Goal: Task Accomplishment & Management: Use online tool/utility

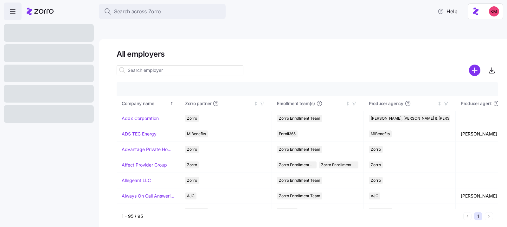
click at [39, 73] on div at bounding box center [49, 74] width 90 height 18
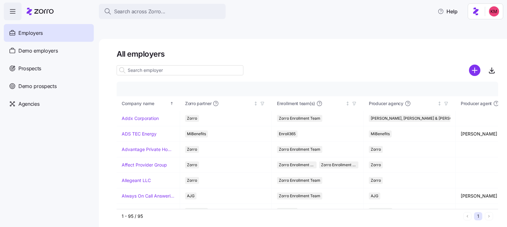
click at [156, 65] on input at bounding box center [180, 70] width 127 height 10
click at [32, 67] on span "Prospects" at bounding box center [29, 69] width 23 height 8
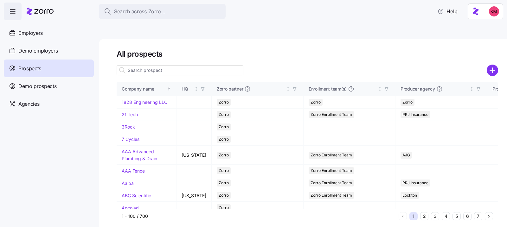
click at [196, 65] on input at bounding box center [180, 70] width 127 height 10
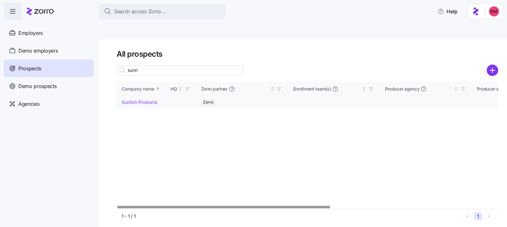
type input "sunri"
click at [139, 99] on link "Sunrich Products" at bounding box center [139, 101] width 35 height 5
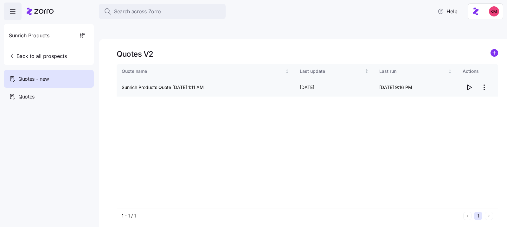
click at [464, 81] on span "button" at bounding box center [469, 87] width 12 height 12
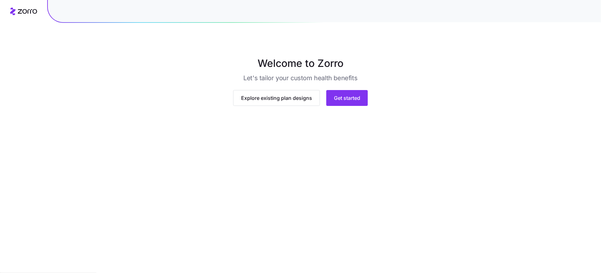
scroll to position [1, 0]
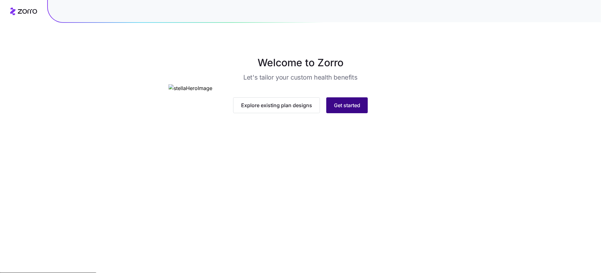
click at [350, 109] on span "Get started" at bounding box center [347, 105] width 26 height 8
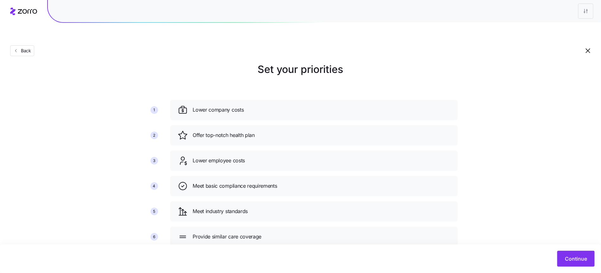
scroll to position [13, 0]
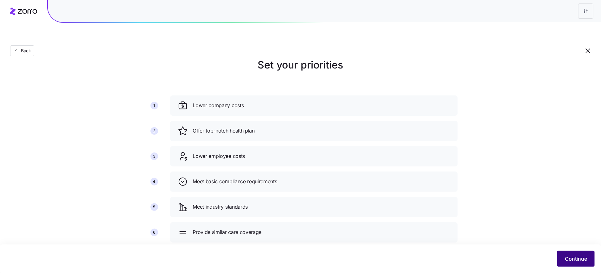
click at [564, 251] on button "Continue" at bounding box center [575, 259] width 37 height 16
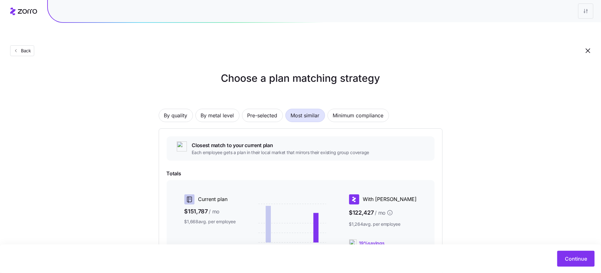
click at [235, 71] on h1 "Choose a plan matching strategy" at bounding box center [301, 78] width 284 height 15
click at [260, 109] on span "Pre-selected" at bounding box center [262, 115] width 30 height 13
click at [201, 109] on button "By metal level" at bounding box center [217, 115] width 44 height 13
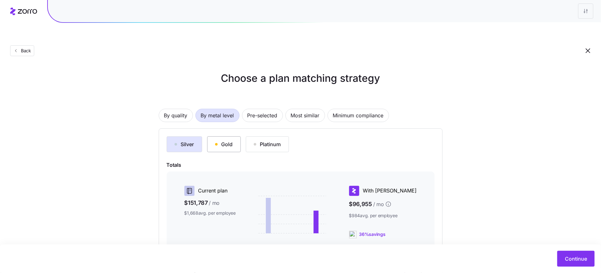
click at [231, 136] on button "Gold" at bounding box center [224, 144] width 34 height 16
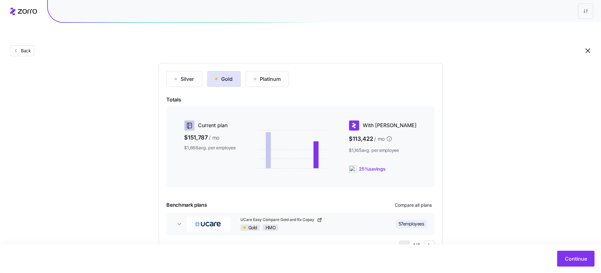
scroll to position [76, 0]
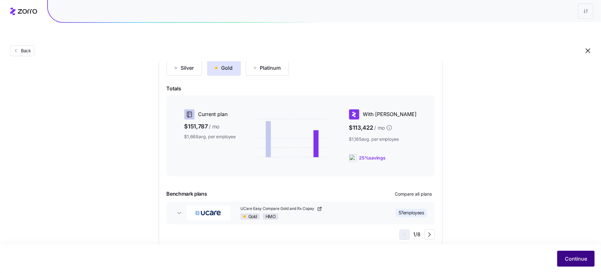
click at [570, 260] on span "Continue" at bounding box center [576, 259] width 22 height 8
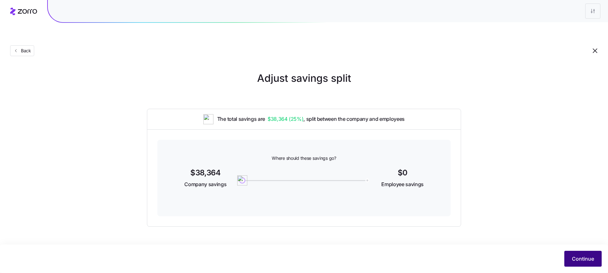
click at [574, 258] on span "Continue" at bounding box center [583, 259] width 22 height 8
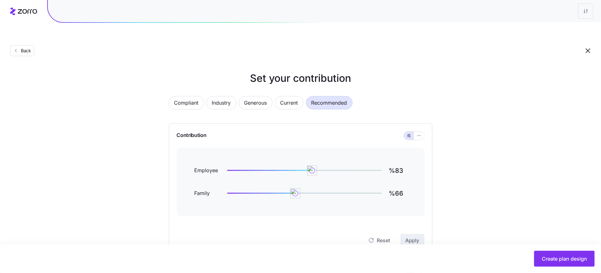
click at [11, 22] on div at bounding box center [300, 11] width 601 height 23
click at [23, 46] on div "Back" at bounding box center [300, 38] width 601 height 46
click at [21, 45] on button "Back" at bounding box center [22, 50] width 24 height 11
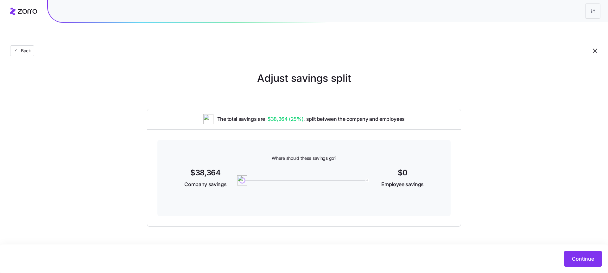
drag, startPoint x: 35, startPoint y: 53, endPoint x: 22, endPoint y: 30, distance: 26.7
click at [33, 50] on main "Adjust savings split The total savings are $38,364 ( 25% ) , split between the …" at bounding box center [304, 151] width 608 height 273
click at [22, 30] on div "Back" at bounding box center [304, 38] width 608 height 46
click at [22, 45] on button "Back" at bounding box center [22, 50] width 24 height 11
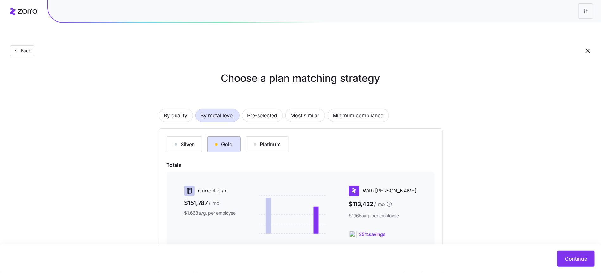
click at [229, 140] on div "Gold" at bounding box center [224, 144] width 18 height 8
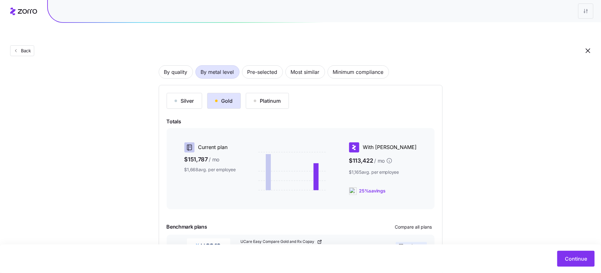
scroll to position [76, 0]
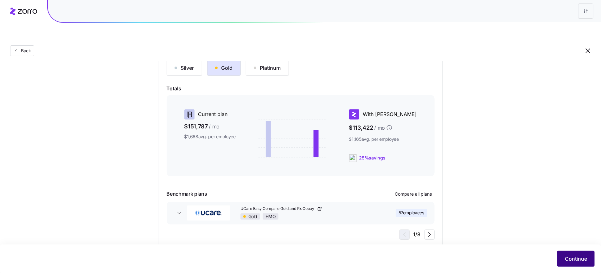
click at [576, 262] on span "Continue" at bounding box center [576, 259] width 22 height 8
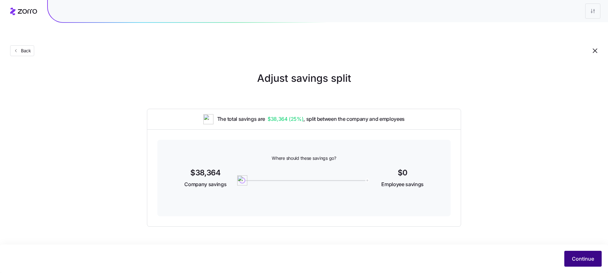
click at [586, 252] on button "Continue" at bounding box center [582, 259] width 37 height 16
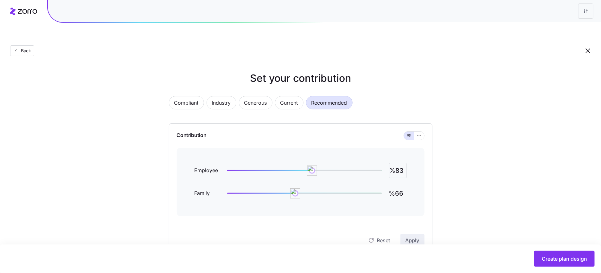
click at [404, 163] on input "%83" at bounding box center [398, 170] width 18 height 15
type input "%110"
click at [407, 221] on div "Reset Apply" at bounding box center [301, 233] width 248 height 25
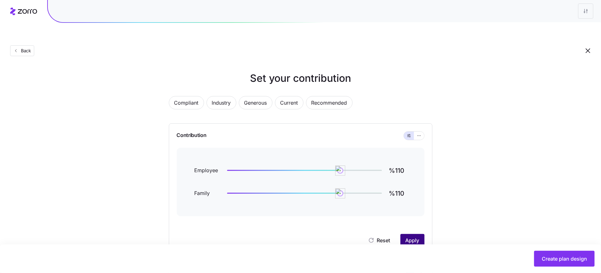
click at [408, 234] on button "Apply" at bounding box center [412, 240] width 24 height 13
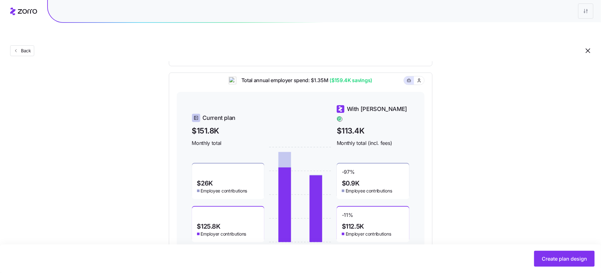
scroll to position [200, 0]
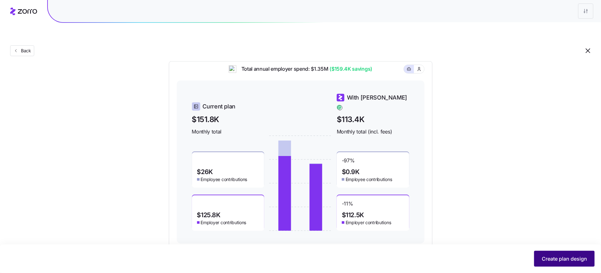
click at [557, 253] on button "Create plan design" at bounding box center [564, 259] width 60 height 16
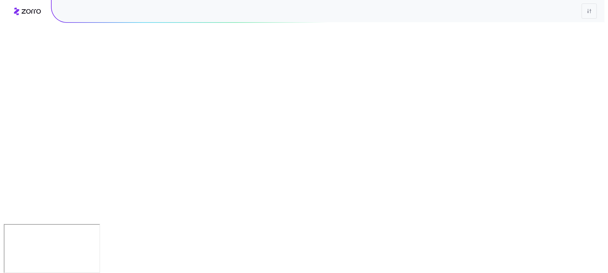
scroll to position [0, 0]
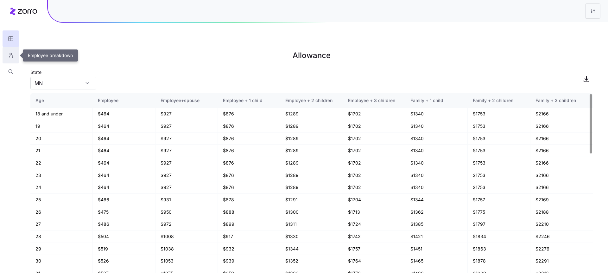
click at [11, 60] on button "button" at bounding box center [11, 55] width 16 height 16
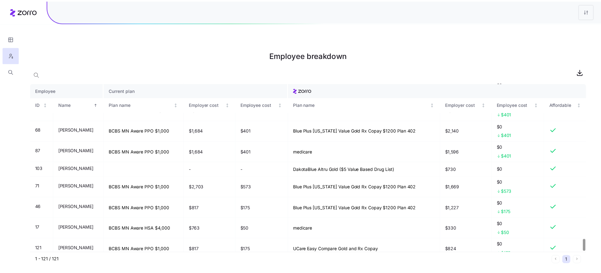
scroll to position [2193, 0]
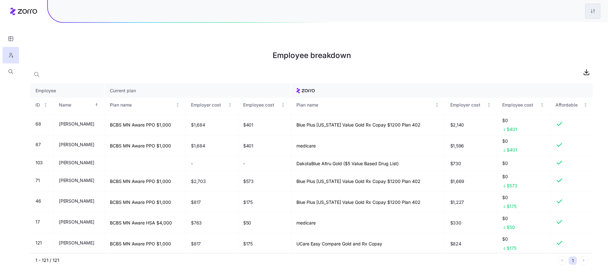
click at [594, 8] on html "Employee breakdown Employee Current plan ID Name Plan name Employer cost Employ…" at bounding box center [304, 168] width 608 height 336
click at [557, 27] on div "Edit plan design" at bounding box center [554, 28] width 33 height 7
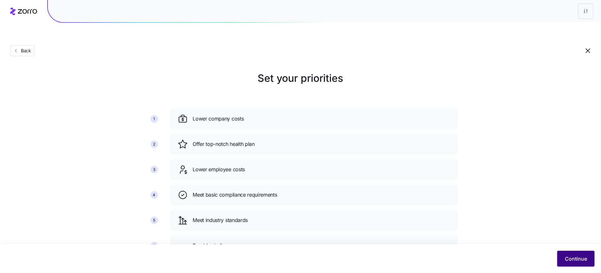
click at [575, 264] on button "Continue" at bounding box center [575, 259] width 37 height 16
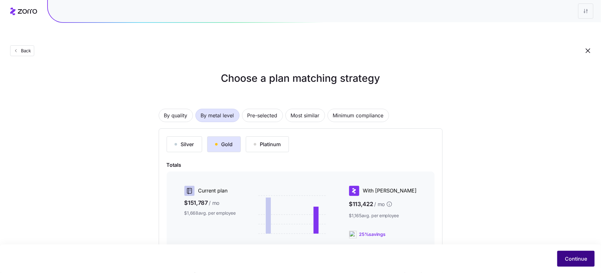
click at [576, 254] on button "Continue" at bounding box center [575, 259] width 37 height 16
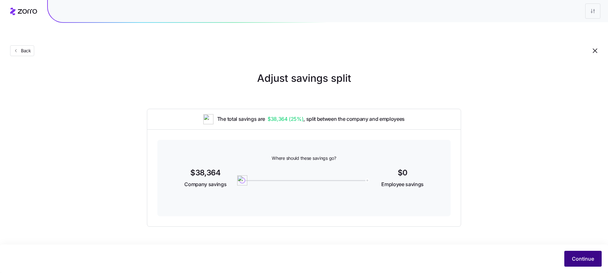
click at [581, 261] on span "Continue" at bounding box center [583, 259] width 22 height 8
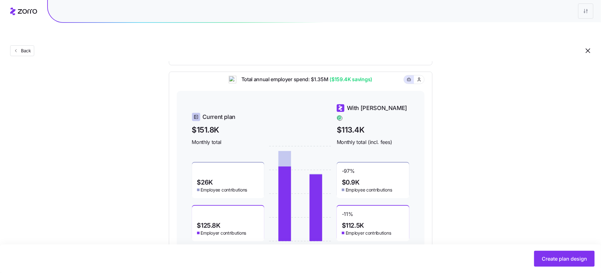
scroll to position [187, 0]
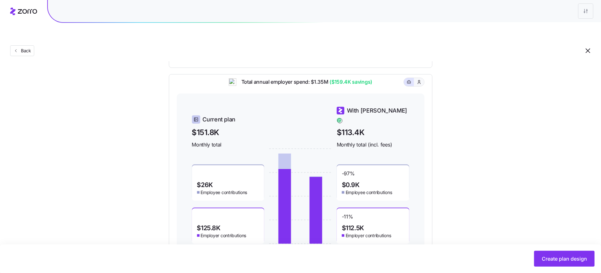
click at [418, 79] on icon "button" at bounding box center [419, 82] width 5 height 6
click at [412, 78] on button "button" at bounding box center [409, 82] width 10 height 8
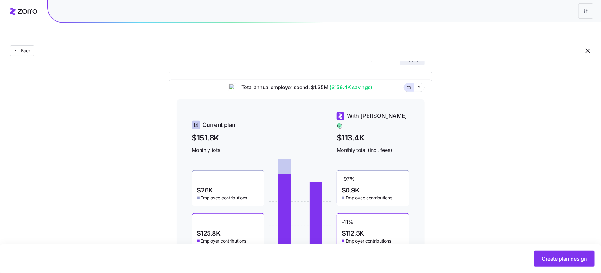
scroll to position [200, 0]
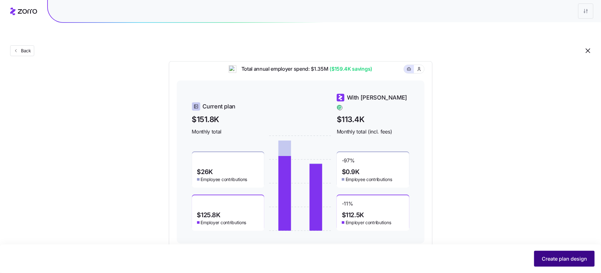
click at [537, 257] on button "Create plan design" at bounding box center [564, 259] width 60 height 16
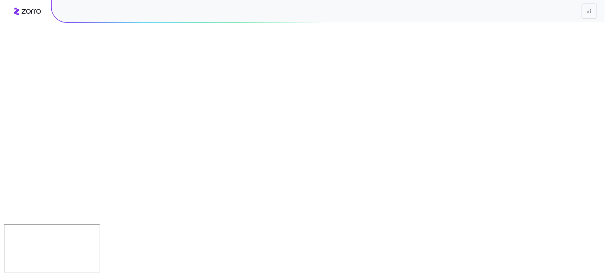
scroll to position [0, 0]
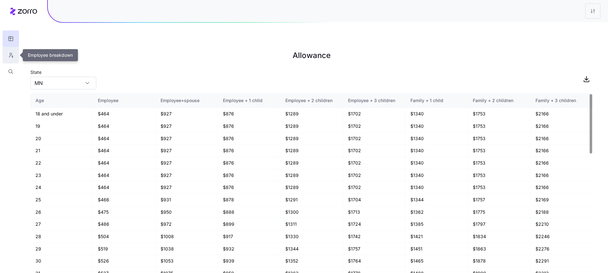
click at [11, 56] on icon "button" at bounding box center [11, 55] width 6 height 6
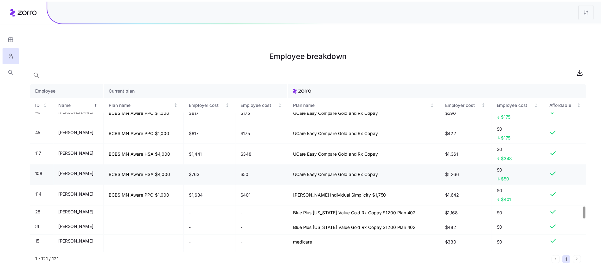
scroll to position [1726, 0]
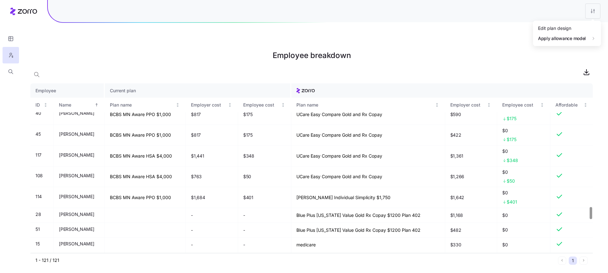
click at [589, 13] on html "Employee breakdown Employee Current plan ID Name Plan name Employer cost Employ…" at bounding box center [304, 168] width 608 height 336
click at [562, 26] on div "Edit plan design" at bounding box center [554, 27] width 33 height 7
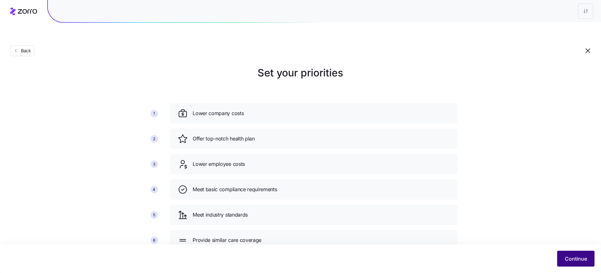
scroll to position [13, 0]
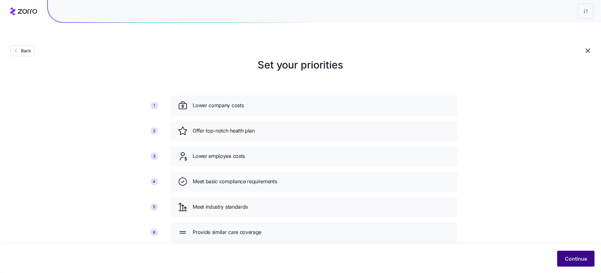
click at [574, 257] on span "Continue" at bounding box center [576, 259] width 22 height 8
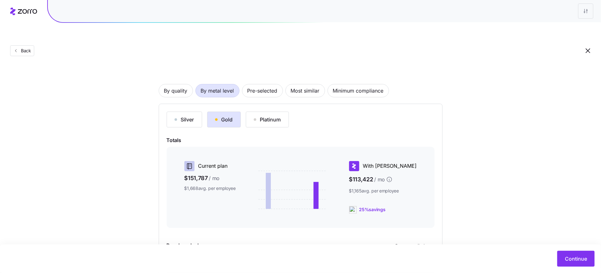
scroll to position [76, 0]
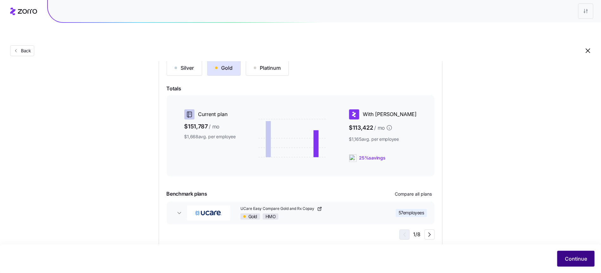
click at [568, 253] on button "Continue" at bounding box center [575, 259] width 37 height 16
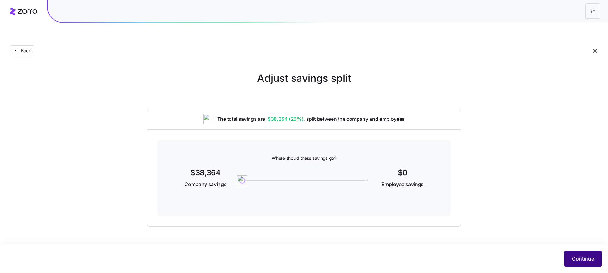
drag, startPoint x: 575, startPoint y: 246, endPoint x: 578, endPoint y: 256, distance: 10.3
click at [575, 247] on div "Continue" at bounding box center [304, 258] width 608 height 29
click at [581, 263] on button "Continue" at bounding box center [582, 259] width 37 height 16
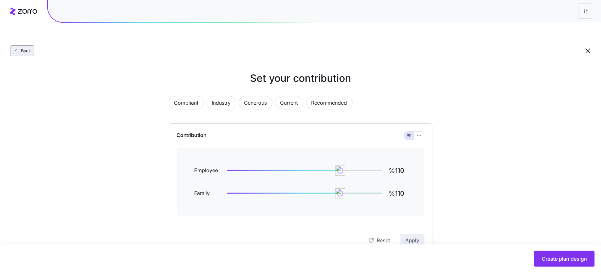
click at [22, 48] on span "Back" at bounding box center [24, 51] width 13 height 6
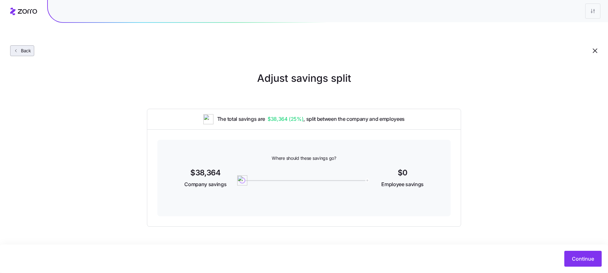
click at [24, 48] on span "Back" at bounding box center [24, 51] width 13 height 6
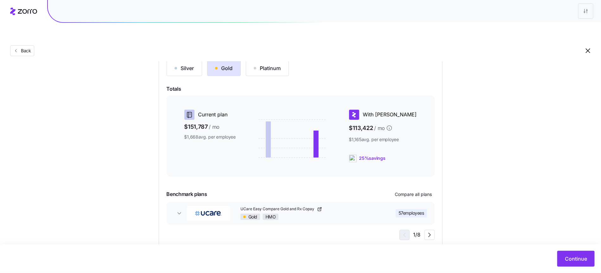
scroll to position [76, 0]
click at [564, 254] on button "Continue" at bounding box center [575, 259] width 37 height 16
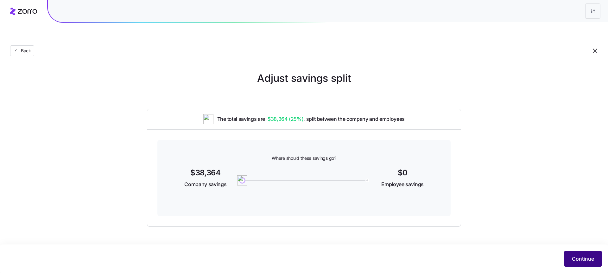
click at [587, 264] on button "Continue" at bounding box center [582, 259] width 37 height 16
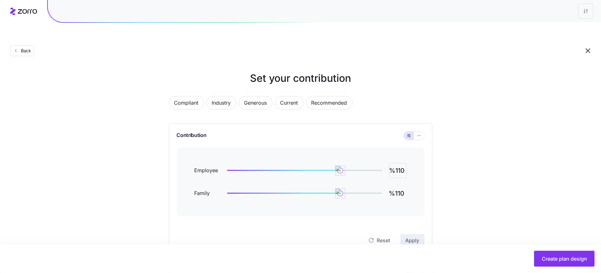
click at [401, 163] on input "%110" at bounding box center [398, 170] width 18 height 15
click at [408, 154] on div "Employee %80 Family %110" at bounding box center [301, 182] width 248 height 68
click at [403, 163] on input "%80" at bounding box center [398, 170] width 18 height 15
type input "%8"
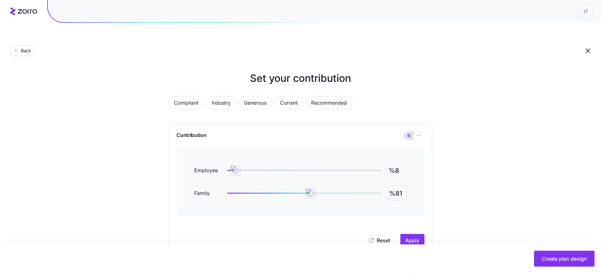
type input "%81"
click at [400, 163] on input "%8" at bounding box center [398, 170] width 18 height 15
type input "%81"
click at [411, 236] on span "Apply" at bounding box center [412, 240] width 14 height 8
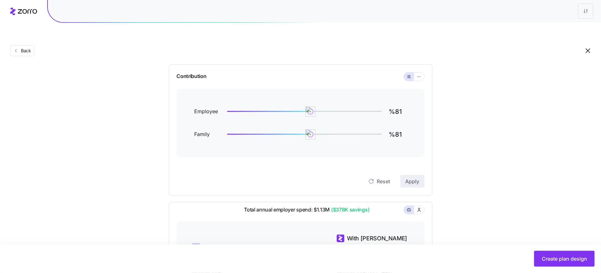
scroll to position [200, 0]
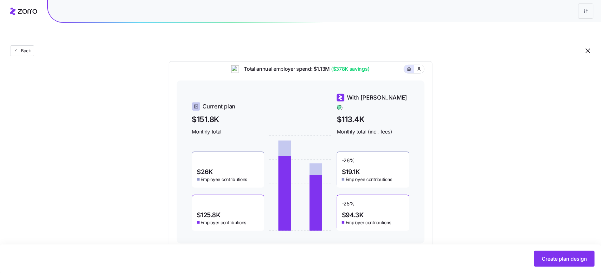
click at [21, 30] on div "Back" at bounding box center [300, 38] width 601 height 46
click at [22, 48] on span "Back" at bounding box center [24, 51] width 13 height 6
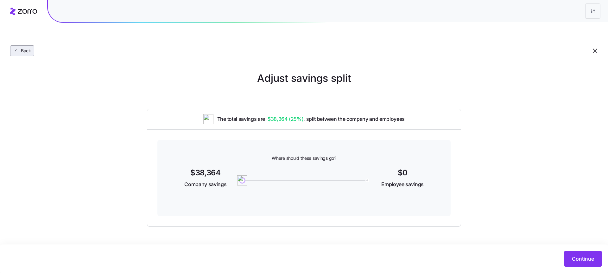
click at [21, 48] on span "Back" at bounding box center [24, 51] width 13 height 6
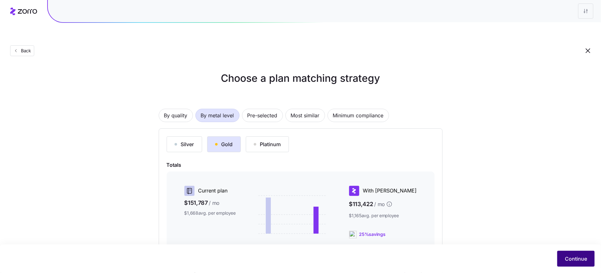
click at [561, 260] on button "Continue" at bounding box center [575, 259] width 37 height 16
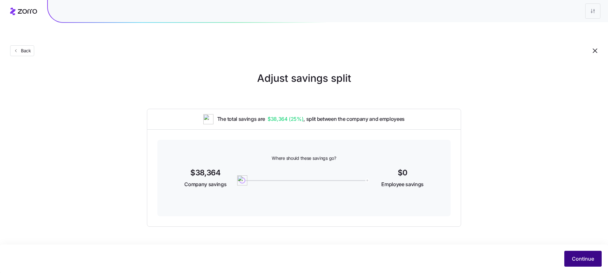
click at [585, 260] on span "Continue" at bounding box center [583, 259] width 22 height 8
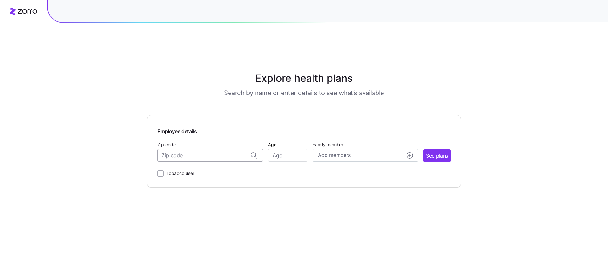
click at [218, 149] on input "Zip code" at bounding box center [209, 155] width 105 height 13
paste input "56520"
click at [180, 166] on div "56520, Wilkin County, MN" at bounding box center [210, 172] width 99 height 13
type input "56520, Wilkin County, MN"
click at [274, 149] on input "Age" at bounding box center [288, 155] width 40 height 13
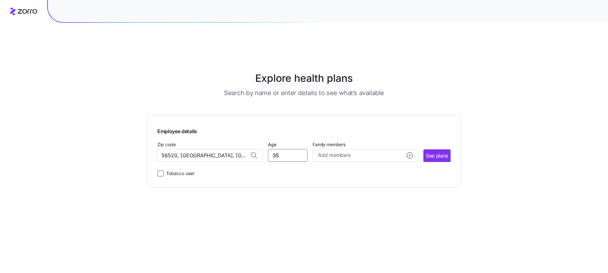
type input "35"
click at [454, 146] on div "Employee details Zip code 56520, Wilkin County, MN Age 35 Family members Add me…" at bounding box center [304, 151] width 314 height 73
click at [443, 152] on span "See plans" at bounding box center [437, 156] width 22 height 8
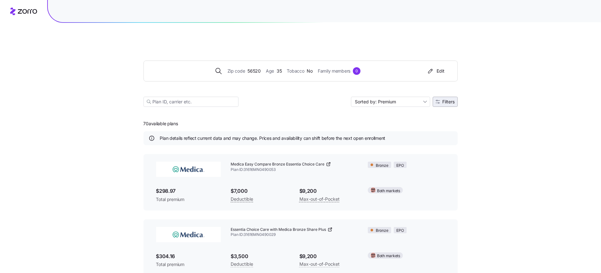
click at [451, 99] on span "Filters" at bounding box center [448, 101] width 12 height 4
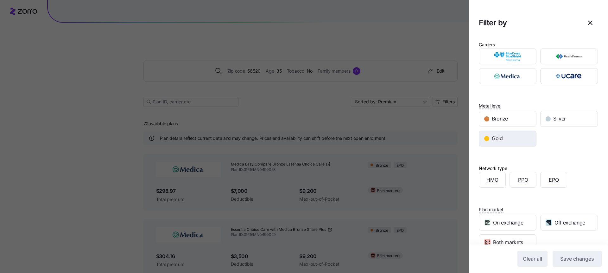
click at [505, 142] on div "Gold" at bounding box center [507, 138] width 57 height 15
click at [562, 262] on button "Save changes" at bounding box center [577, 259] width 49 height 16
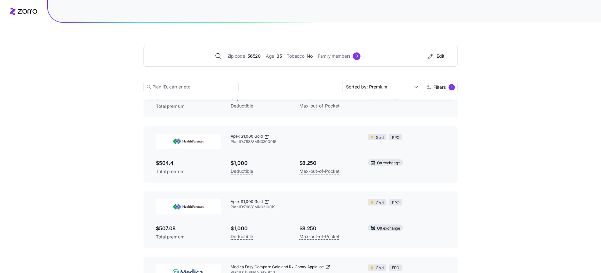
scroll to position [951, 0]
